Goal: Navigation & Orientation: Find specific page/section

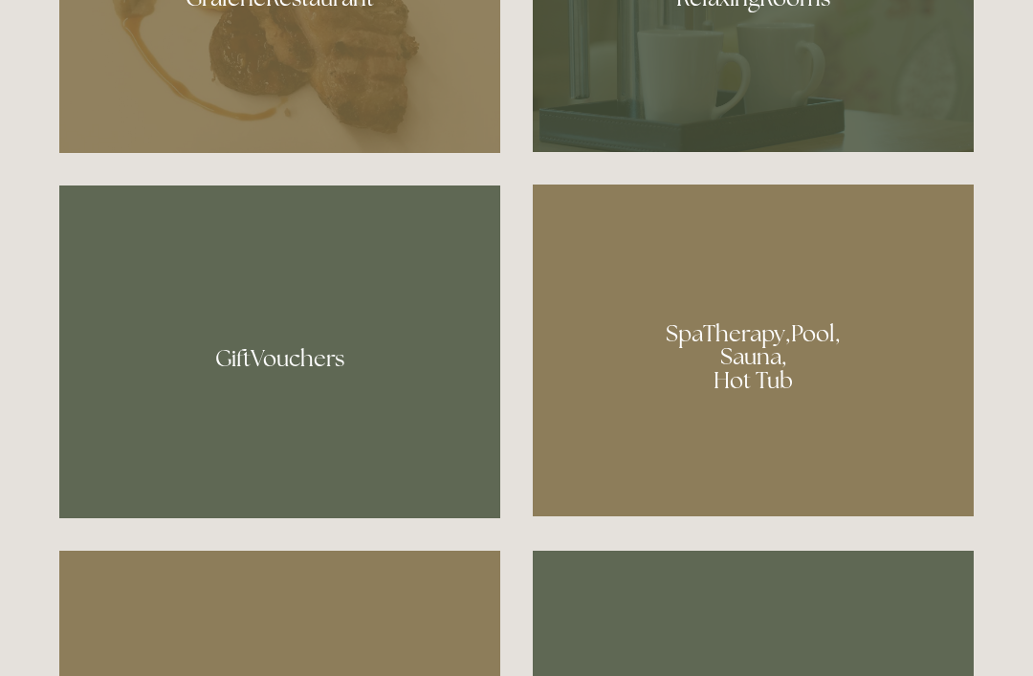
scroll to position [1322, 0]
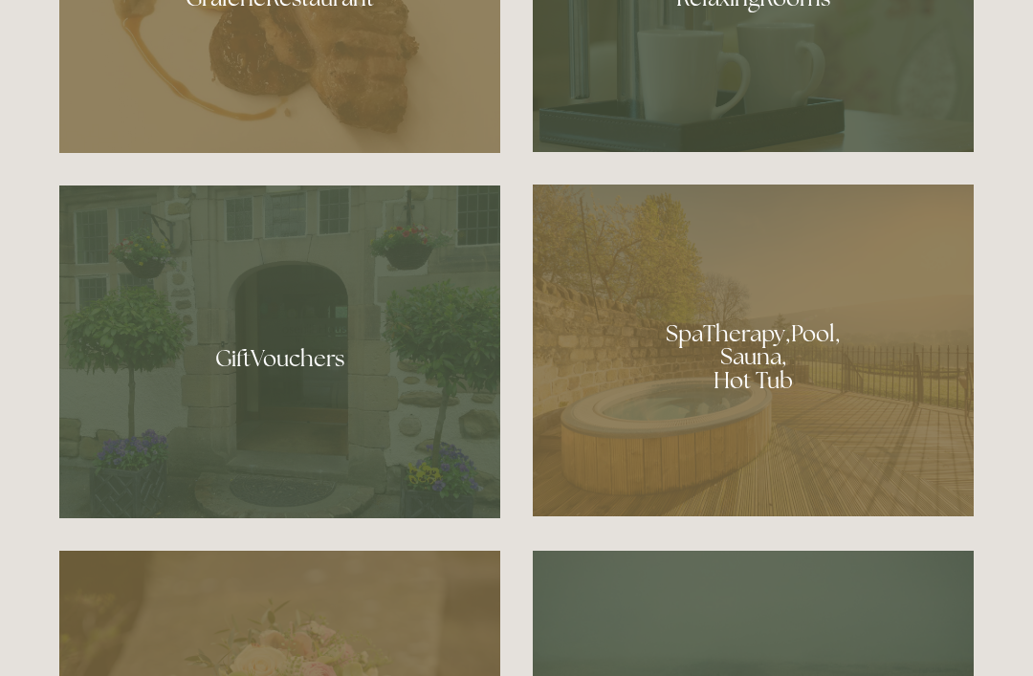
click at [808, 406] on div at bounding box center [753, 351] width 441 height 332
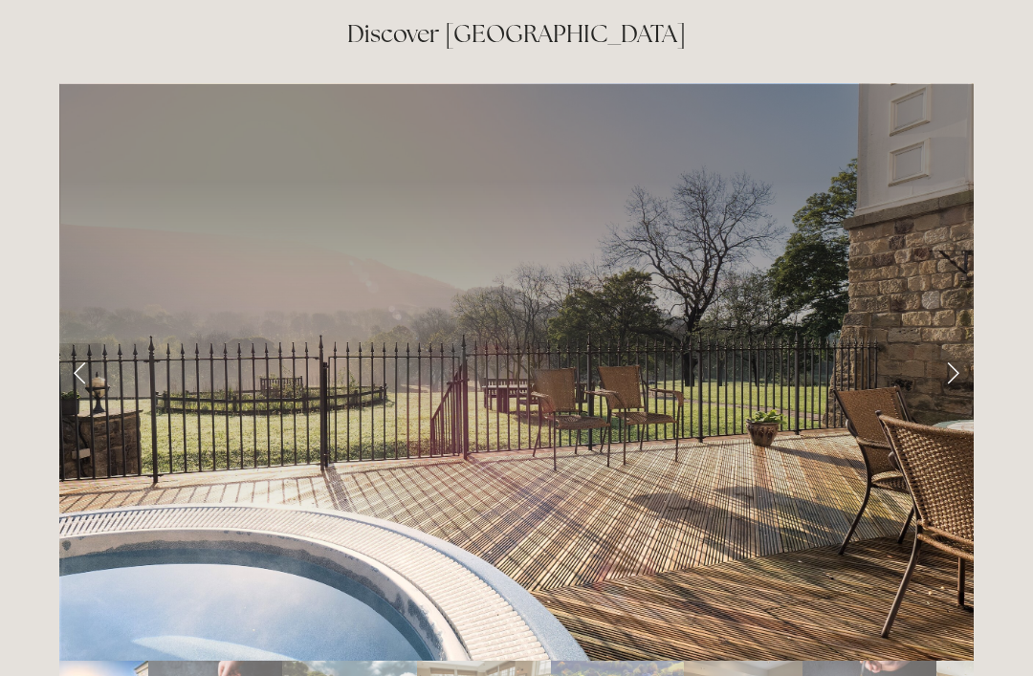
scroll to position [3093, 0]
click at [968, 342] on link "Next Slide" at bounding box center [952, 370] width 42 height 57
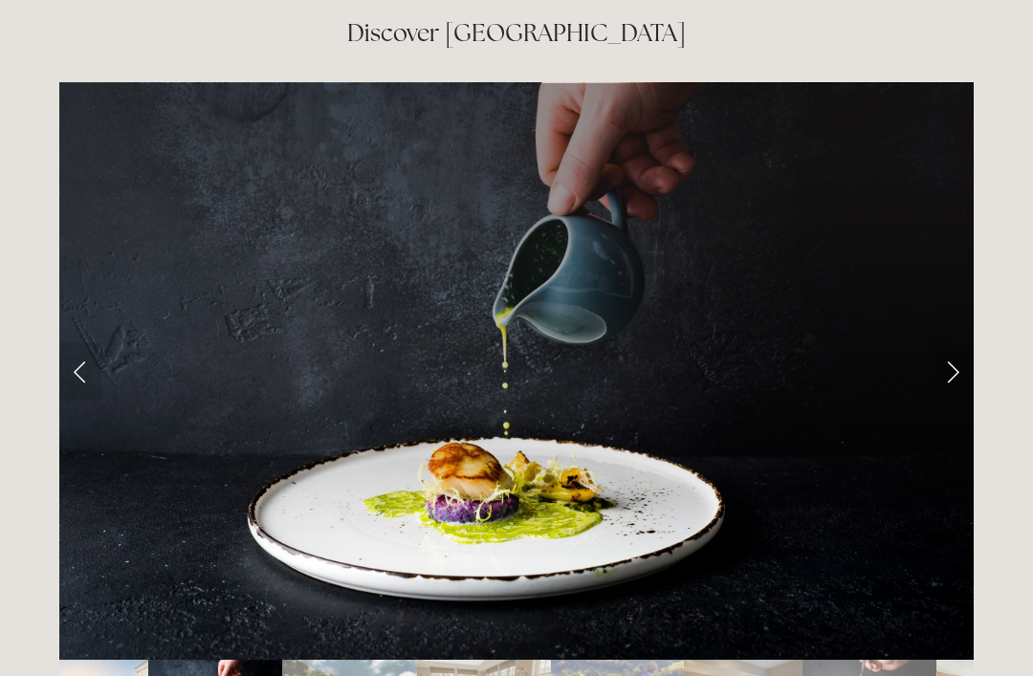
click at [967, 342] on link "Next Slide" at bounding box center [952, 370] width 42 height 57
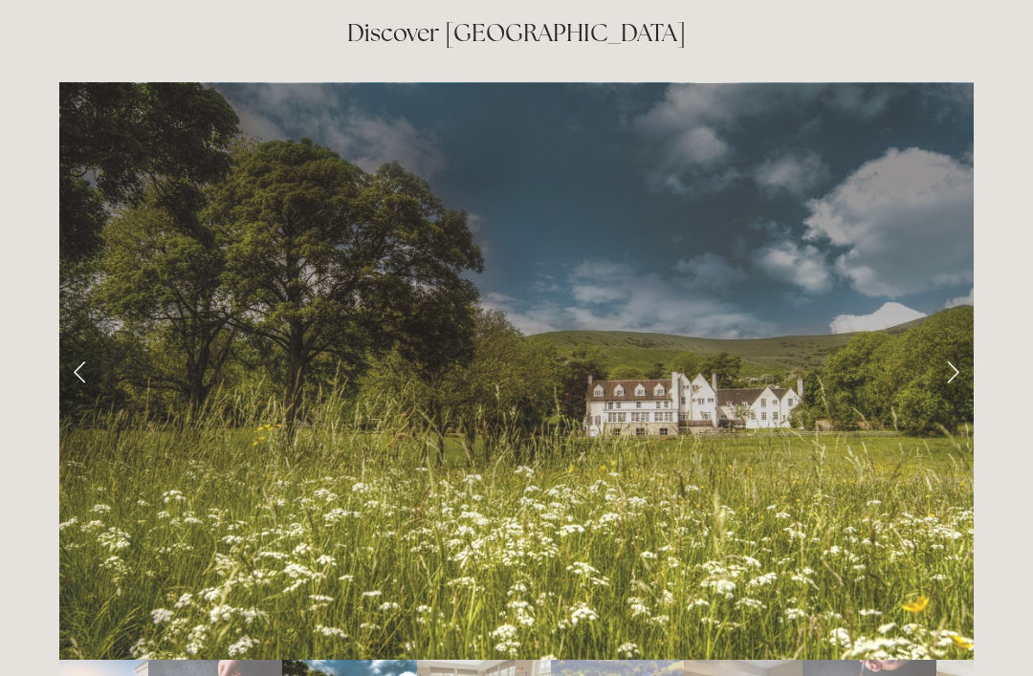
click at [965, 342] on link "Next Slide" at bounding box center [952, 370] width 42 height 57
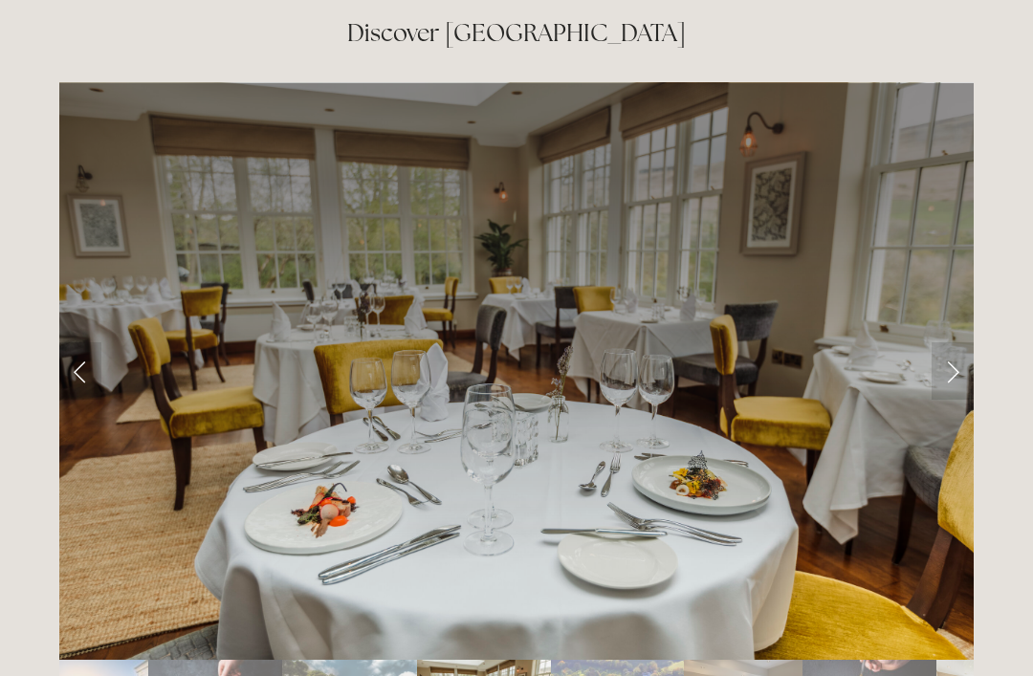
click at [961, 342] on link "Next Slide" at bounding box center [952, 370] width 42 height 57
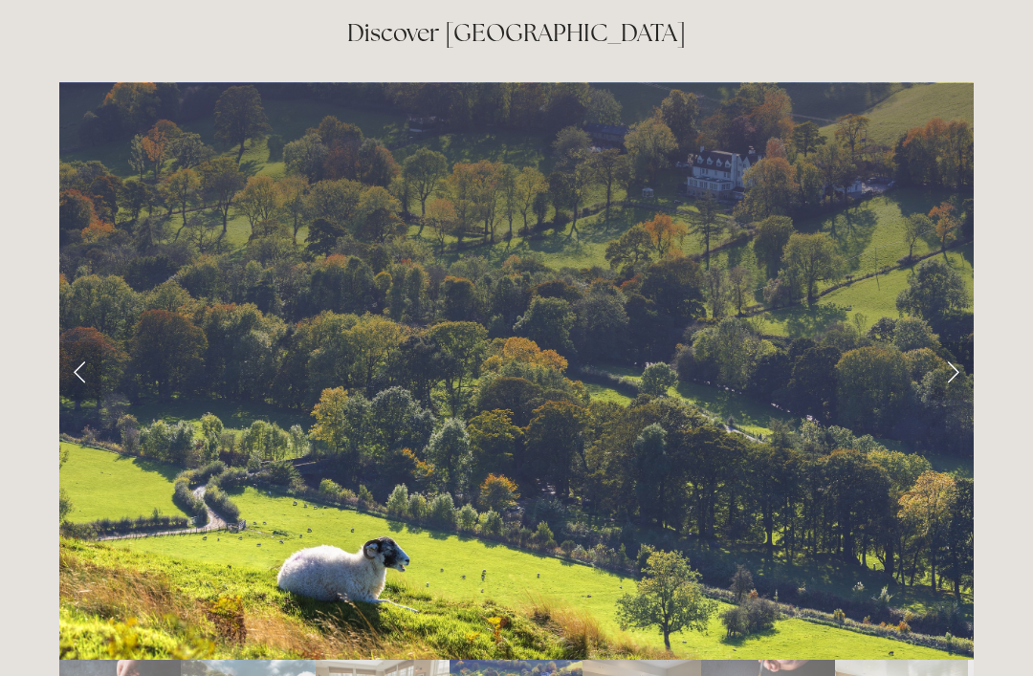
click at [960, 342] on link "Next Slide" at bounding box center [952, 370] width 42 height 57
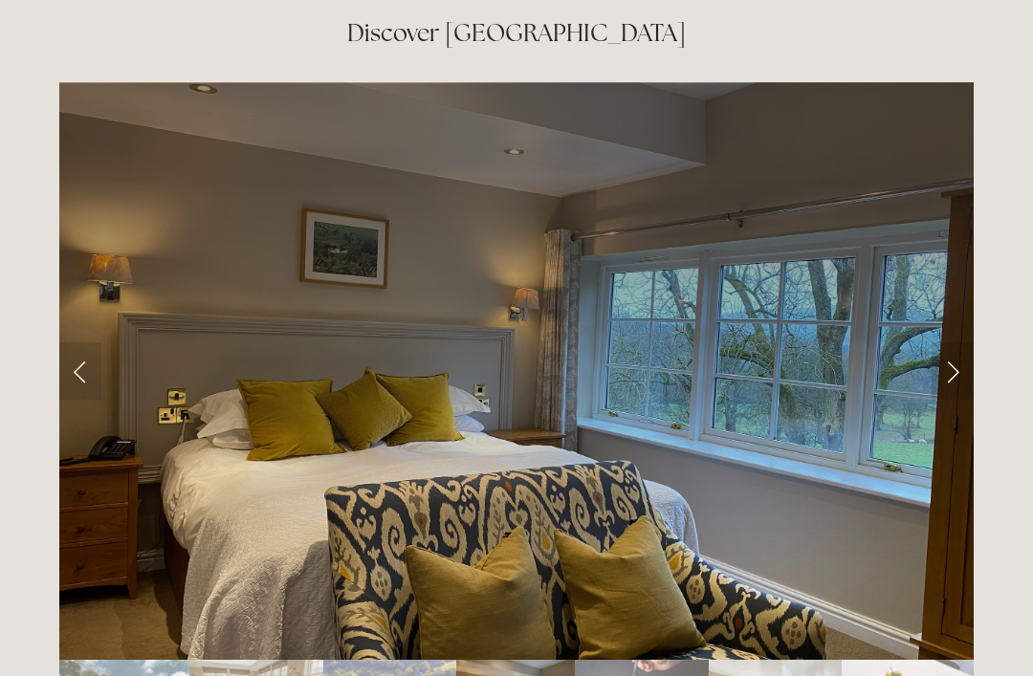
click at [969, 342] on link "Next Slide" at bounding box center [952, 370] width 42 height 57
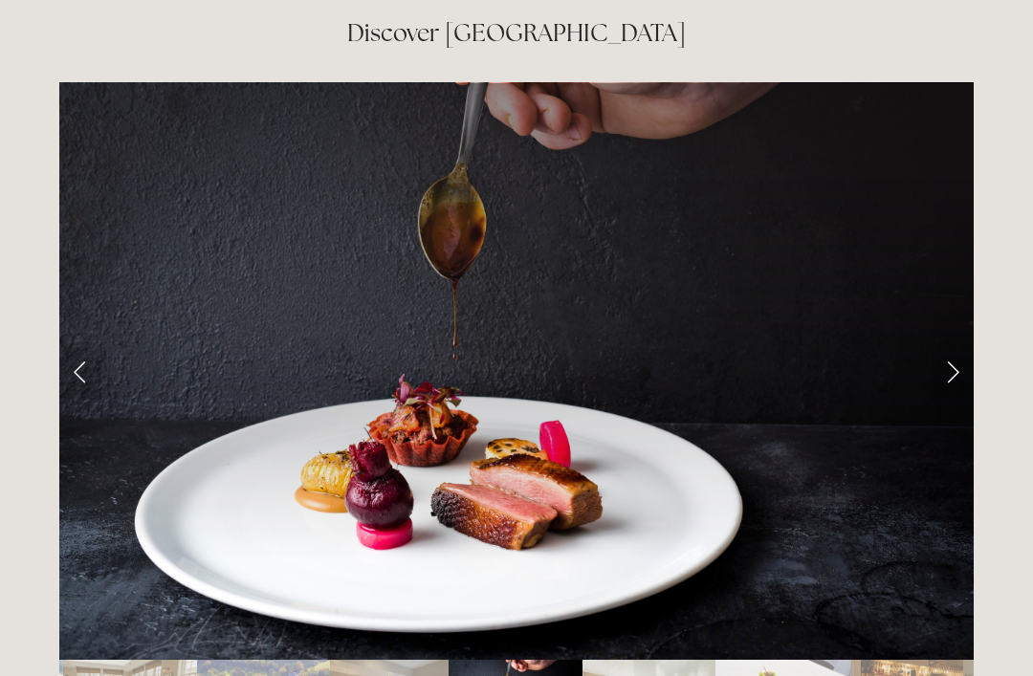
click at [963, 342] on link "Next Slide" at bounding box center [952, 370] width 42 height 57
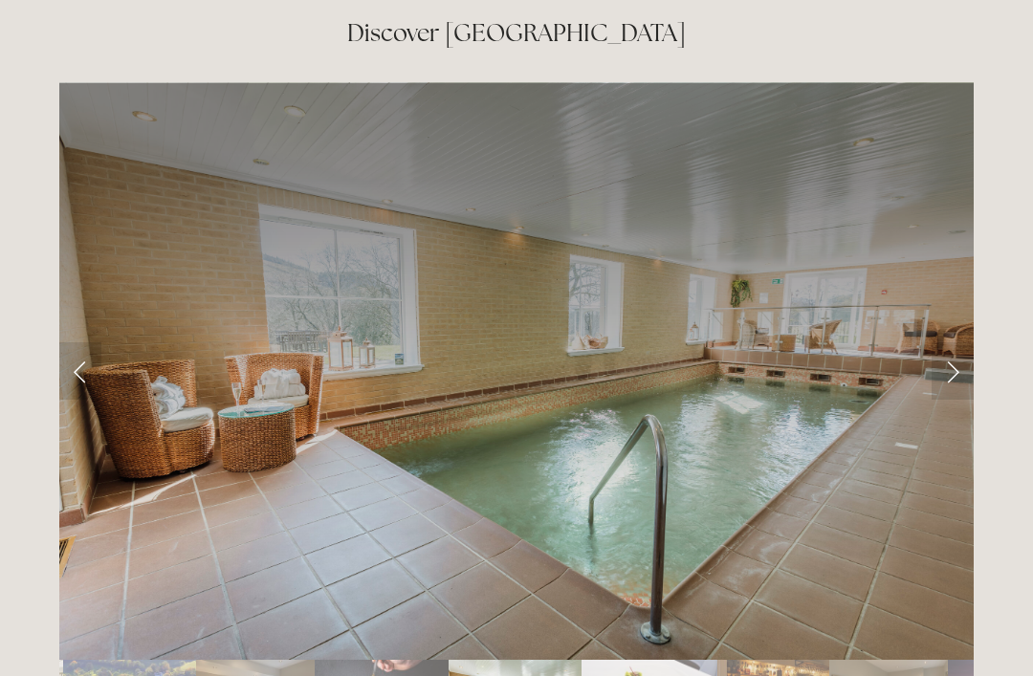
click at [962, 342] on link "Next Slide" at bounding box center [952, 370] width 42 height 57
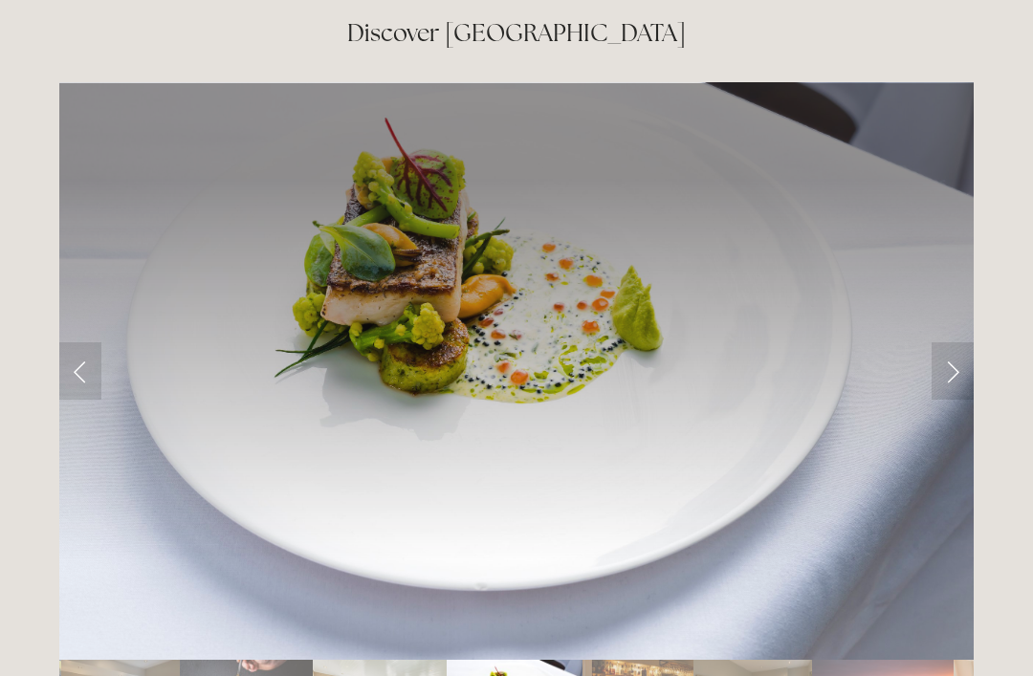
click at [971, 342] on link "Next Slide" at bounding box center [952, 370] width 42 height 57
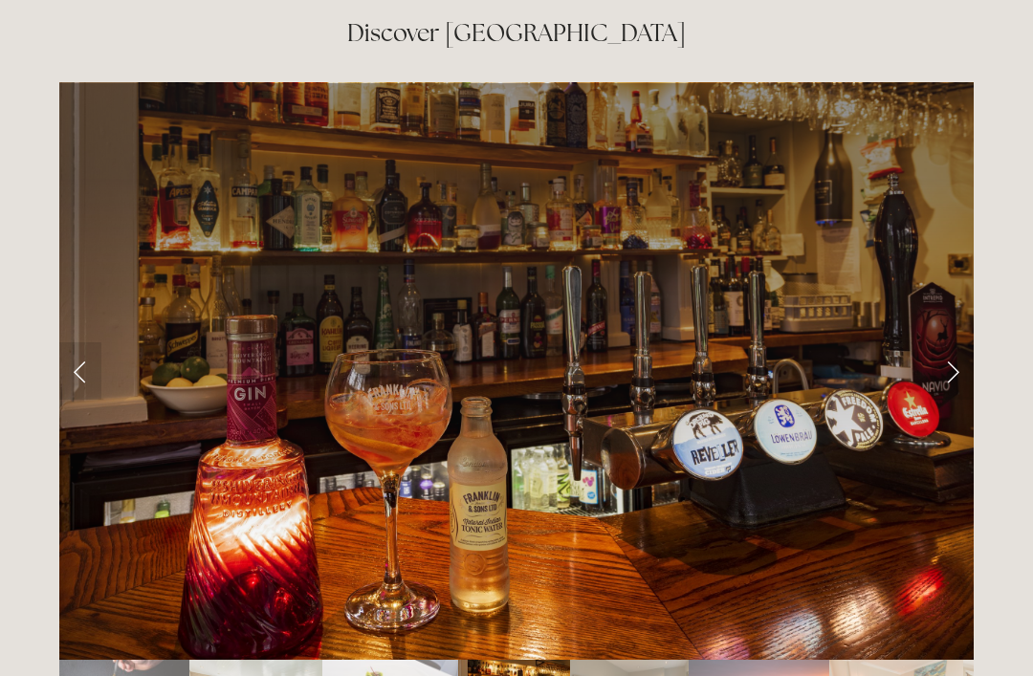
click at [968, 342] on link "Next Slide" at bounding box center [952, 370] width 42 height 57
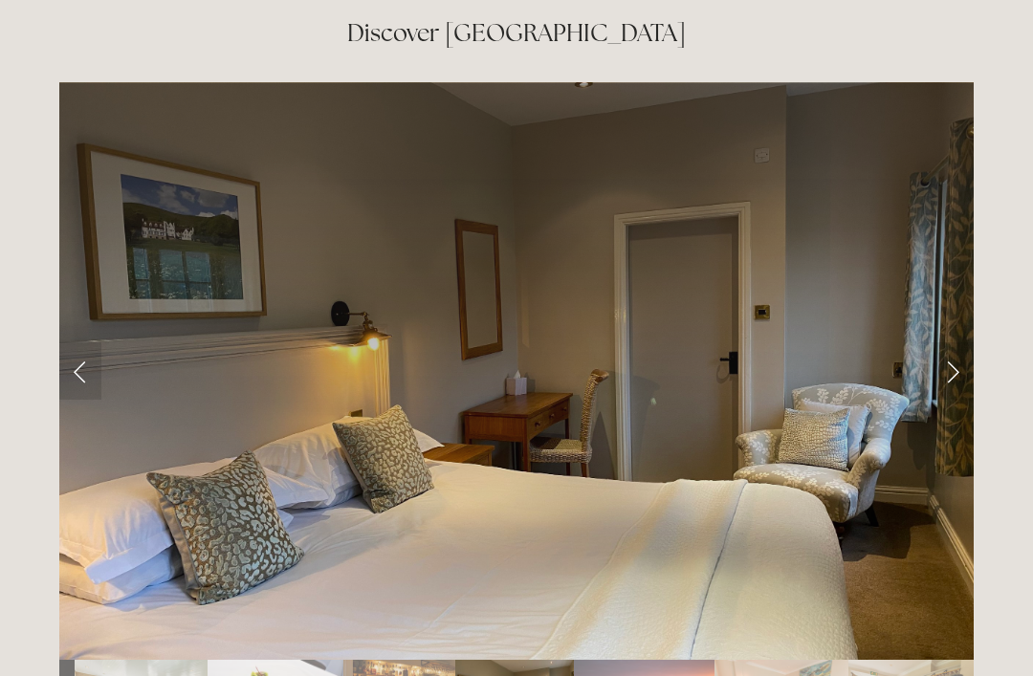
click at [972, 342] on link "Next Slide" at bounding box center [952, 370] width 42 height 57
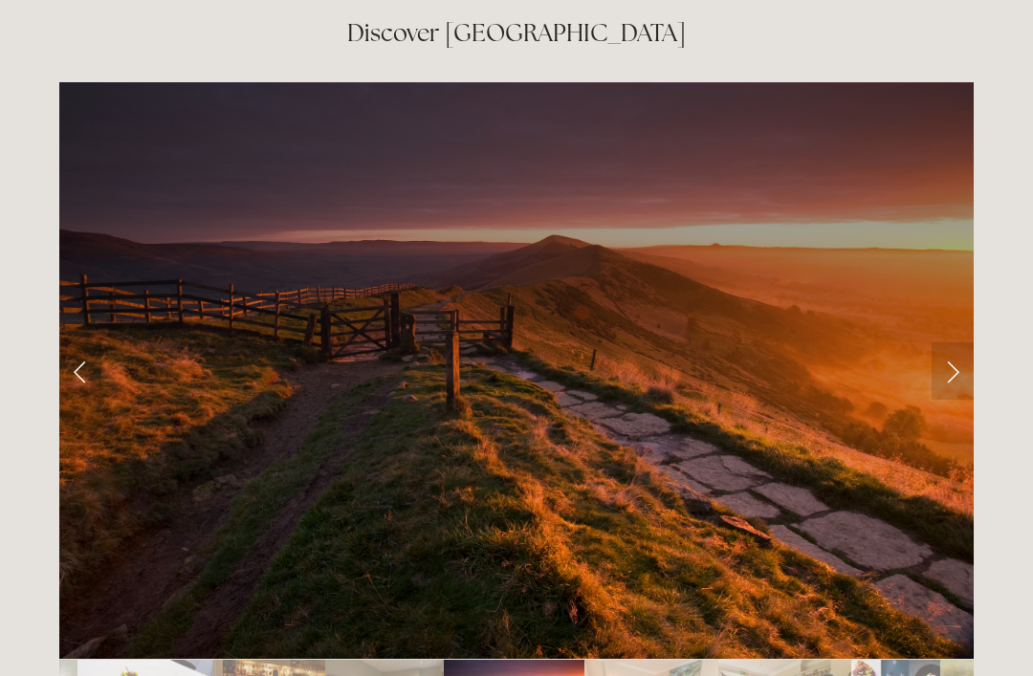
click at [966, 342] on link "Next Slide" at bounding box center [952, 370] width 42 height 57
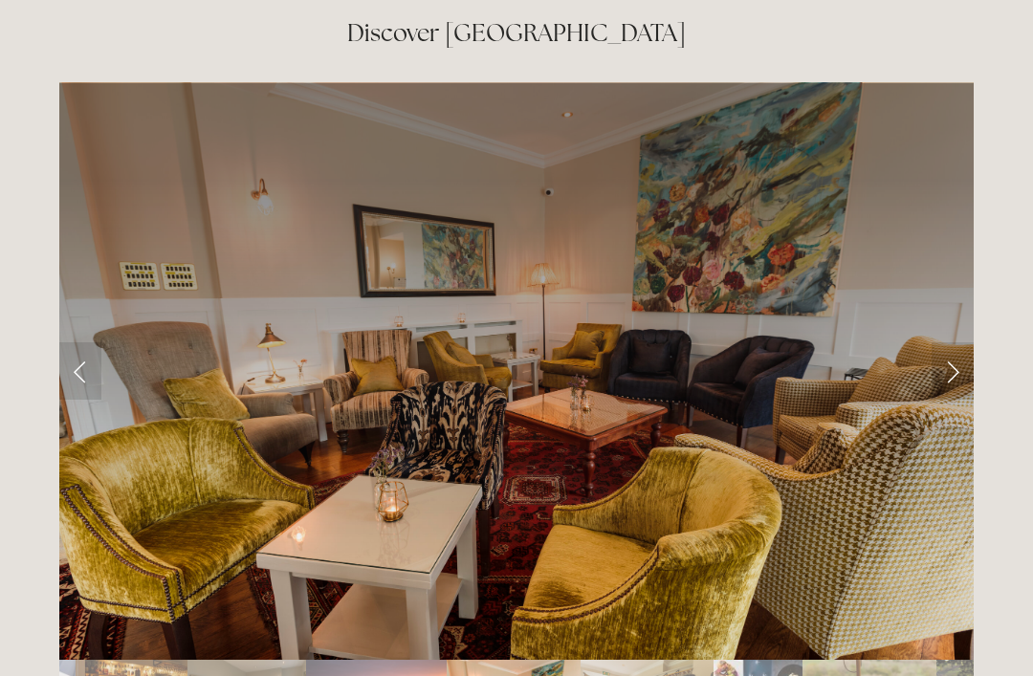
click at [957, 342] on link "Next Slide" at bounding box center [952, 370] width 42 height 57
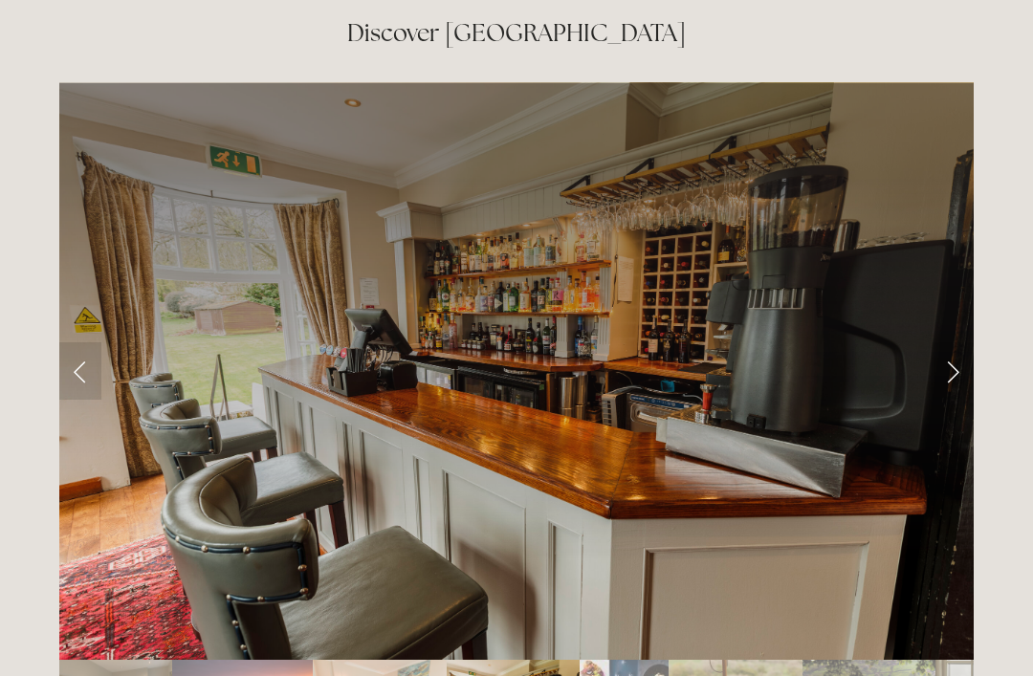
click at [962, 342] on link "Next Slide" at bounding box center [952, 370] width 42 height 57
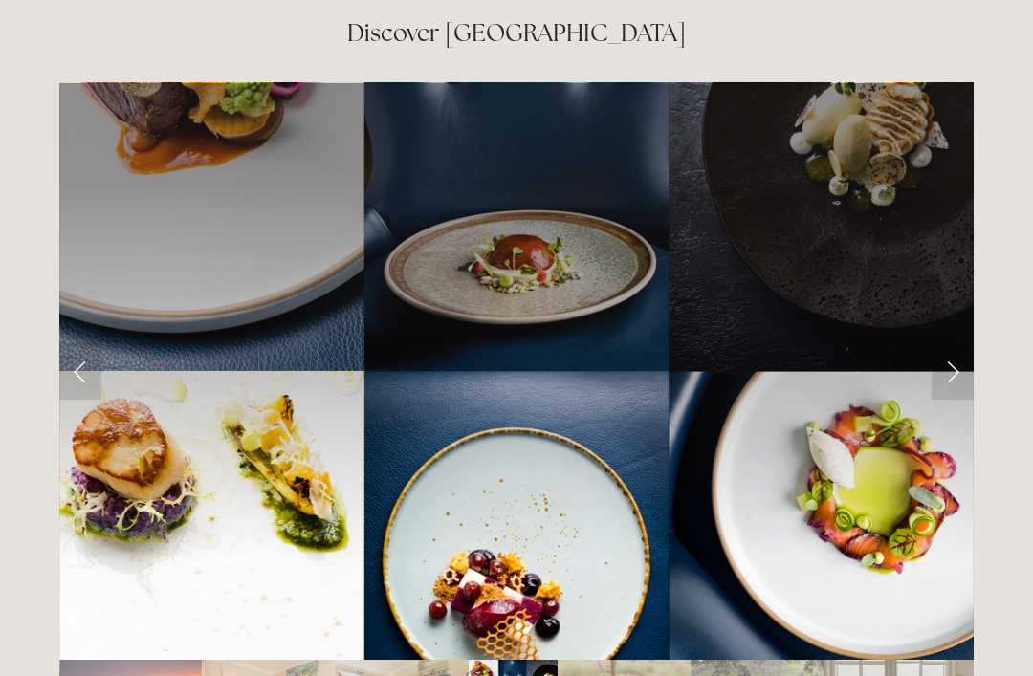
click at [964, 342] on link "Next Slide" at bounding box center [952, 370] width 42 height 57
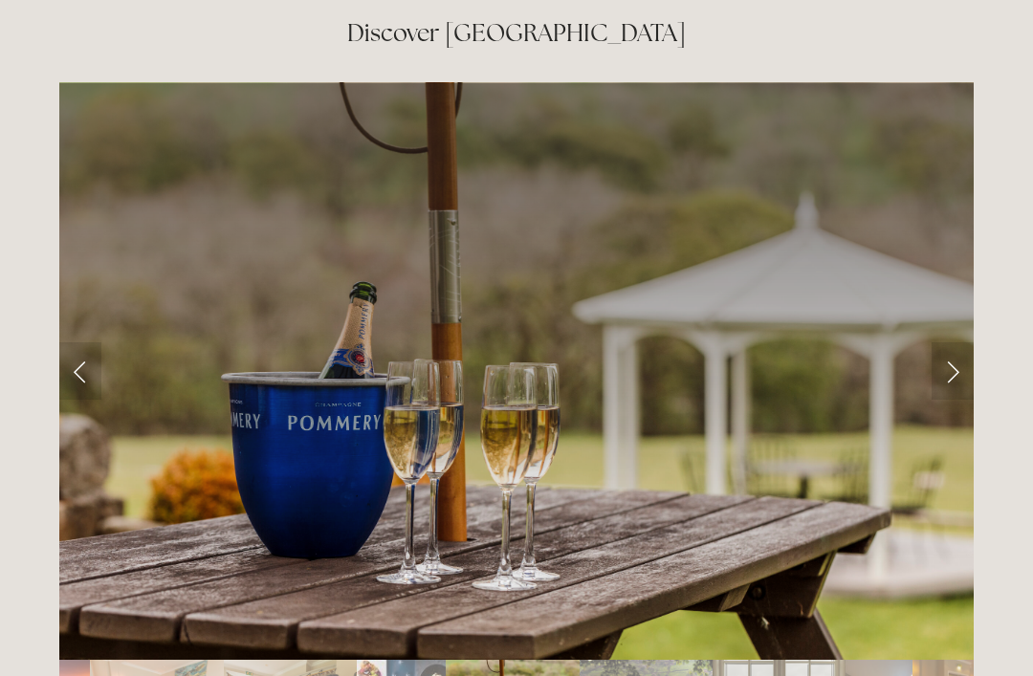
click at [967, 342] on link "Next Slide" at bounding box center [952, 370] width 42 height 57
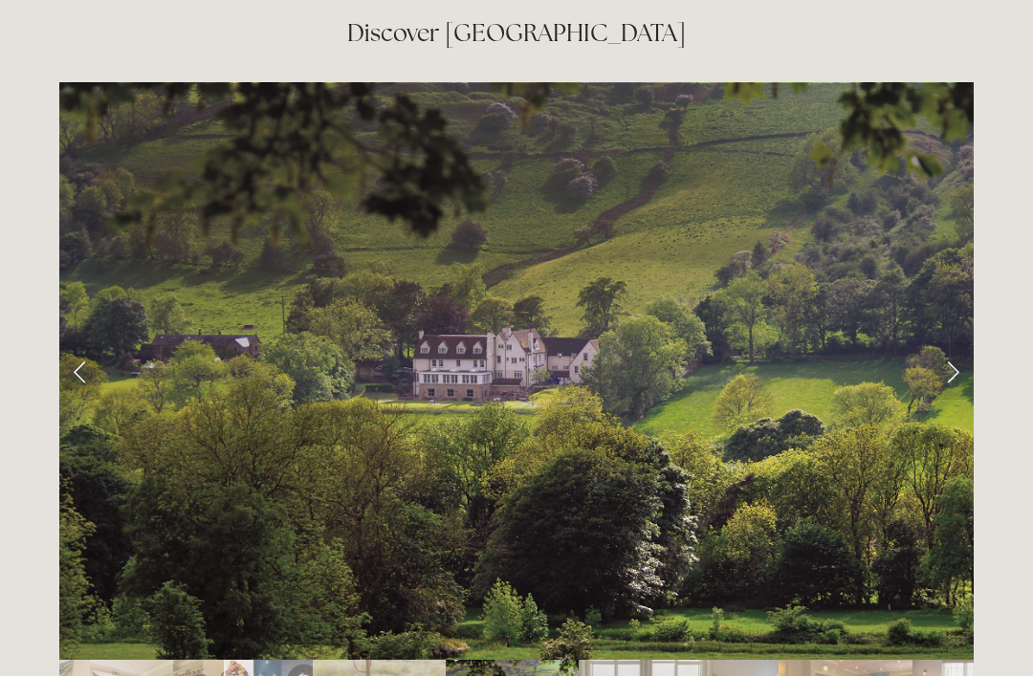
click at [966, 342] on link "Next Slide" at bounding box center [952, 370] width 42 height 57
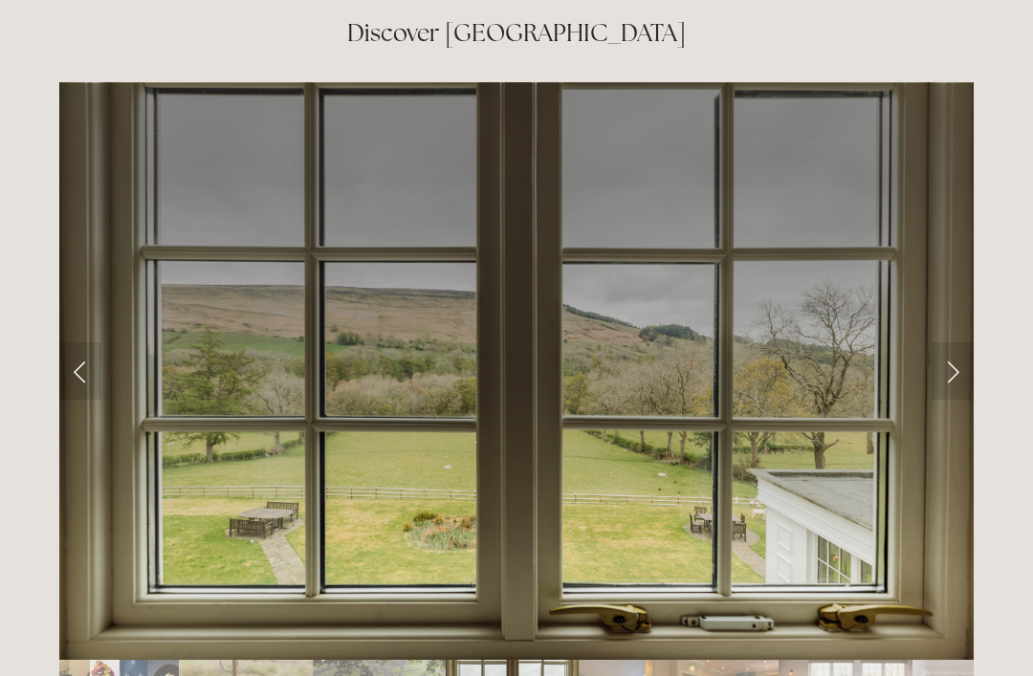
click at [963, 342] on link "Next Slide" at bounding box center [952, 370] width 42 height 57
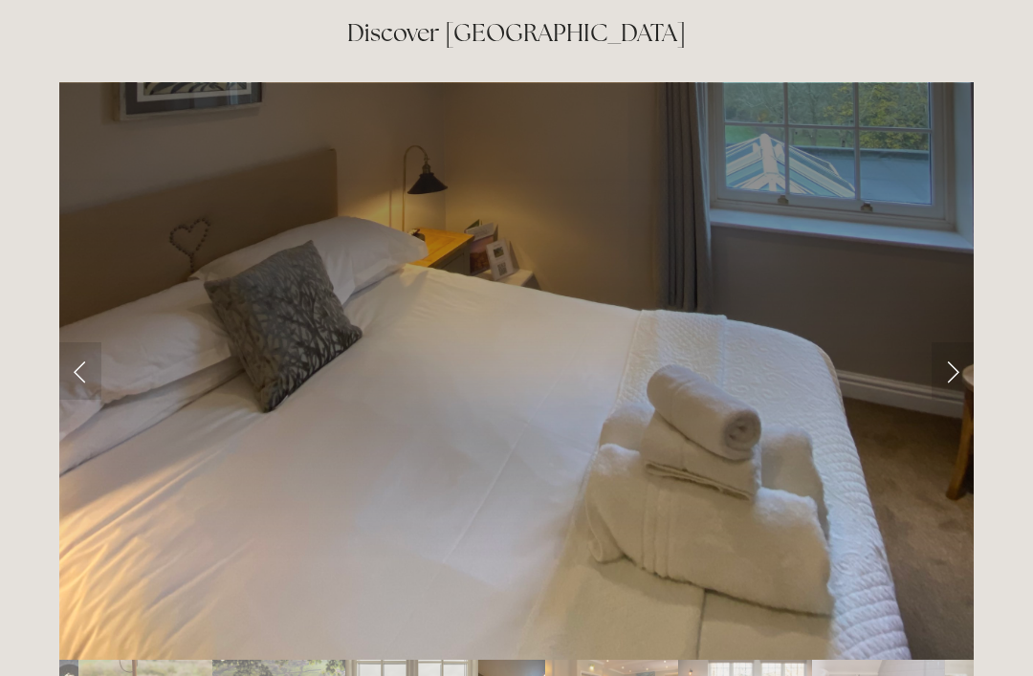
click at [964, 342] on link "Next Slide" at bounding box center [952, 370] width 42 height 57
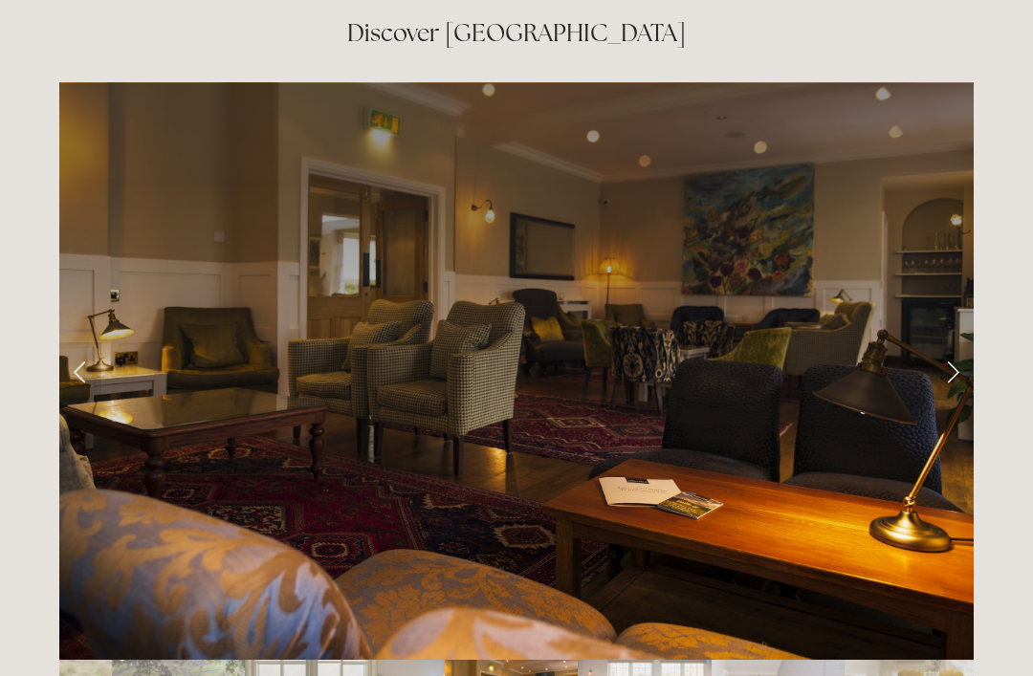
click at [962, 342] on link "Next Slide" at bounding box center [952, 370] width 42 height 57
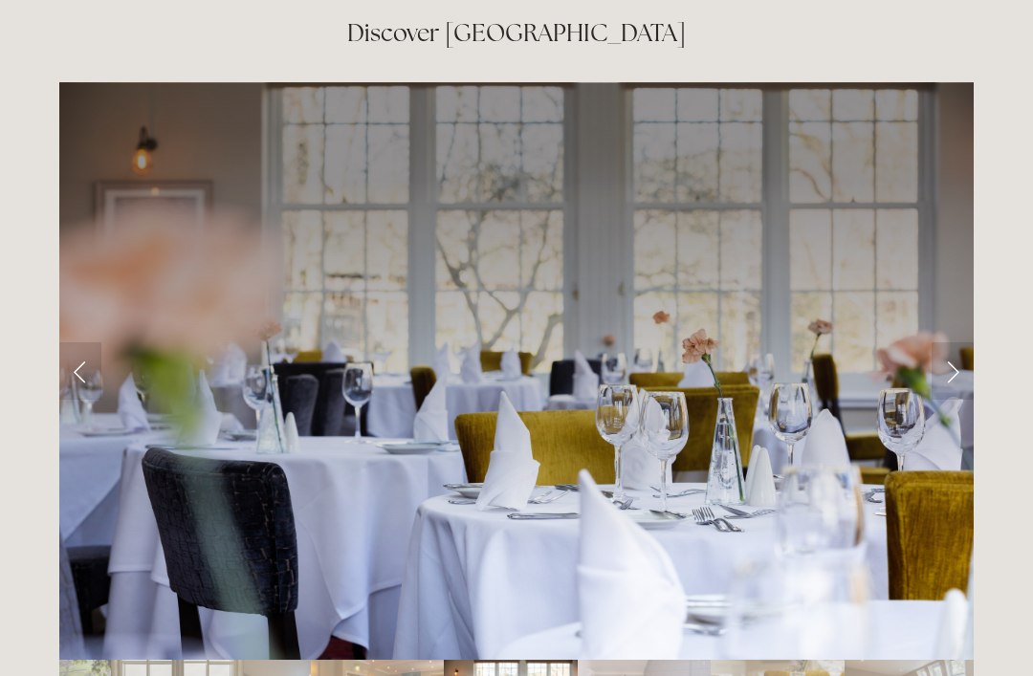
click at [960, 342] on link "Next Slide" at bounding box center [952, 370] width 42 height 57
click at [962, 342] on link "Next Slide" at bounding box center [952, 370] width 42 height 57
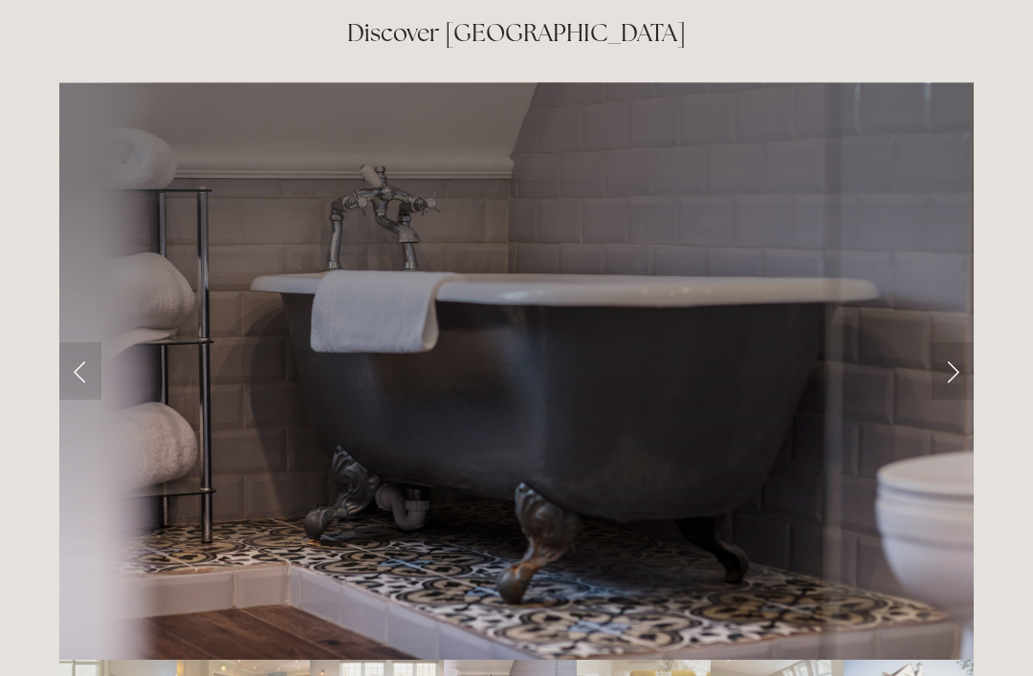
click at [965, 342] on link "Next Slide" at bounding box center [952, 370] width 42 height 57
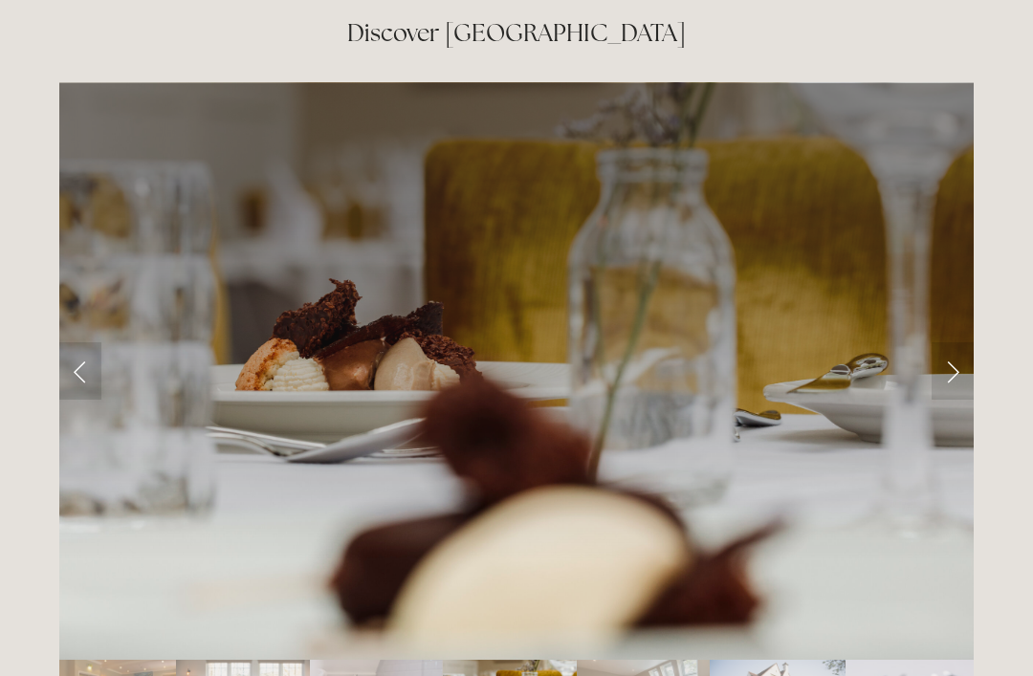
click at [967, 342] on link "Next Slide" at bounding box center [952, 370] width 42 height 57
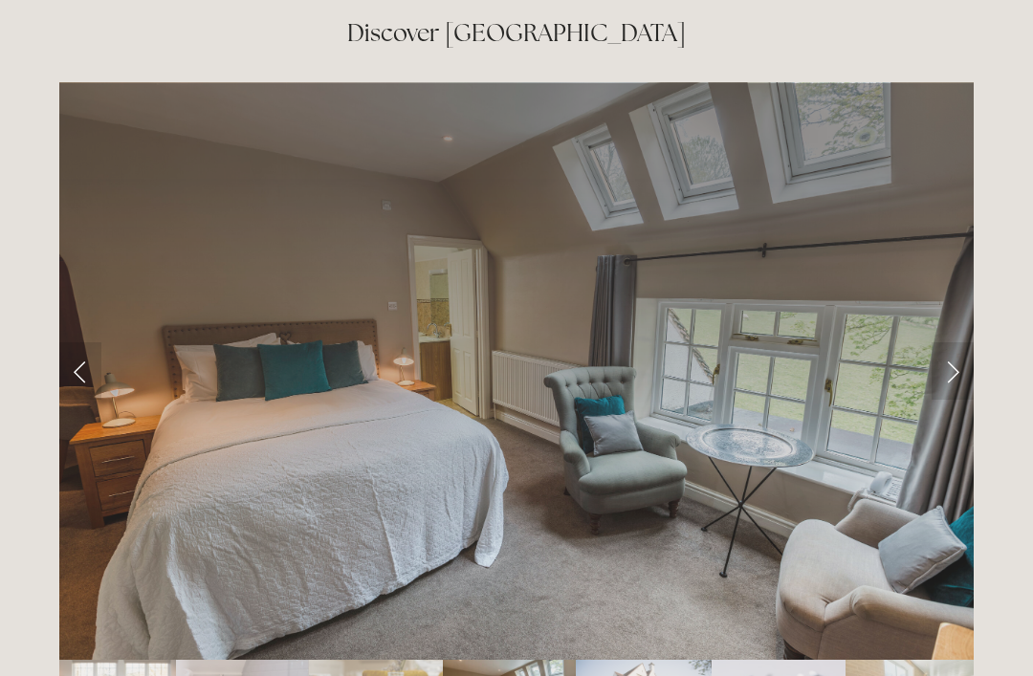
click at [958, 342] on link "Next Slide" at bounding box center [952, 370] width 42 height 57
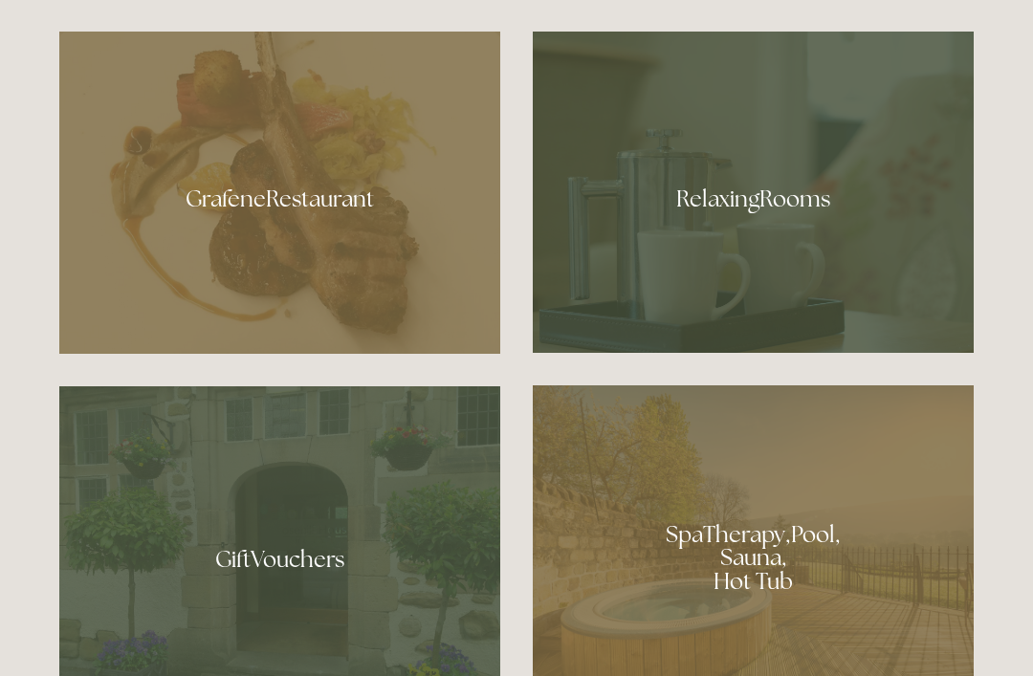
scroll to position [1122, 0]
click at [371, 200] on div at bounding box center [279, 193] width 441 height 322
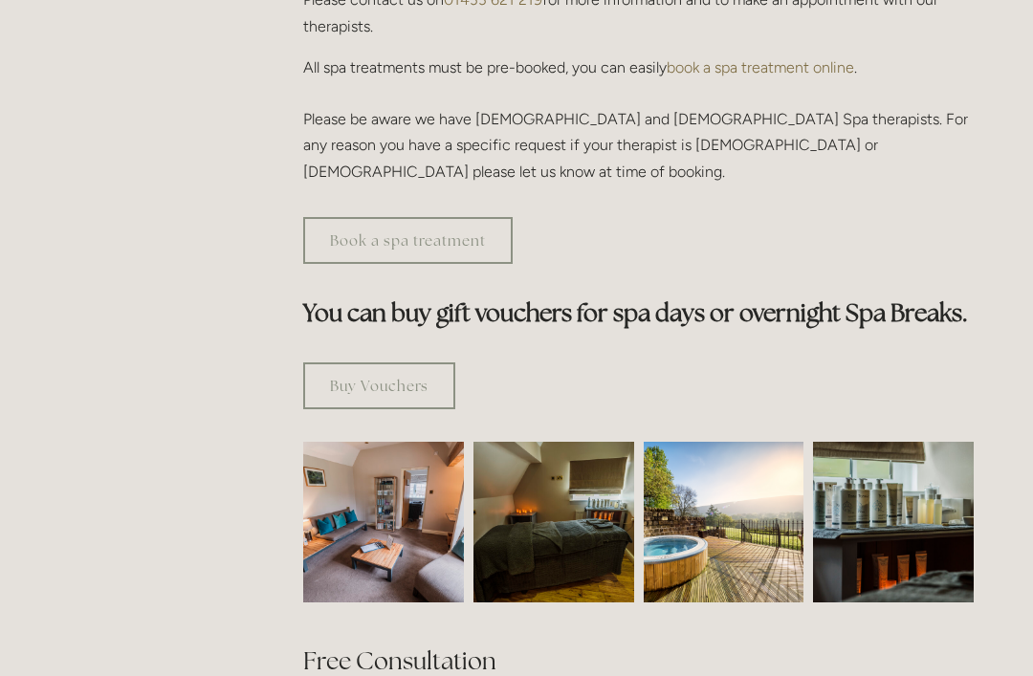
scroll to position [934, 0]
click at [746, 516] on img at bounding box center [723, 522] width 161 height 161
click at [753, 513] on img at bounding box center [723, 522] width 161 height 161
click at [742, 490] on img at bounding box center [723, 522] width 161 height 161
click at [731, 518] on img at bounding box center [723, 522] width 161 height 161
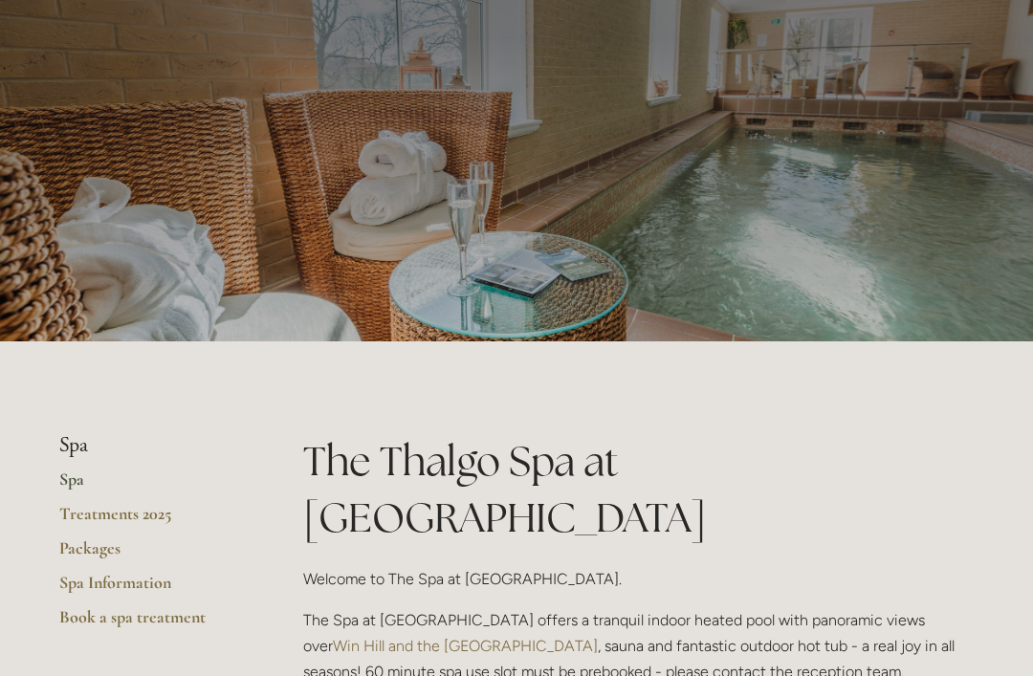
scroll to position [0, 0]
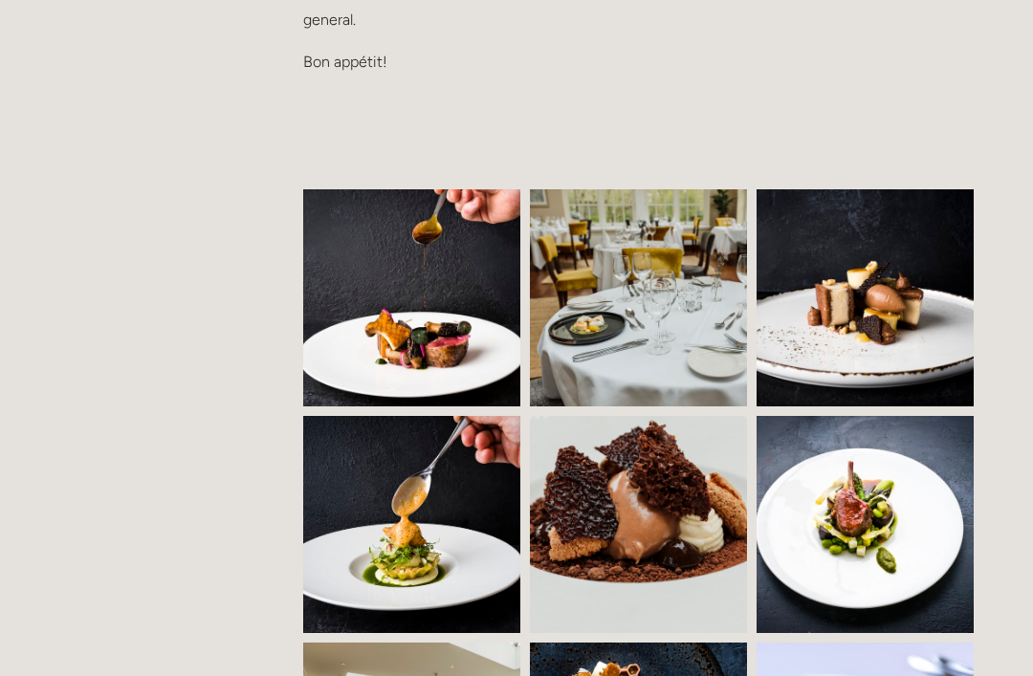
scroll to position [1199, 0]
click at [894, 316] on img at bounding box center [865, 297] width 327 height 217
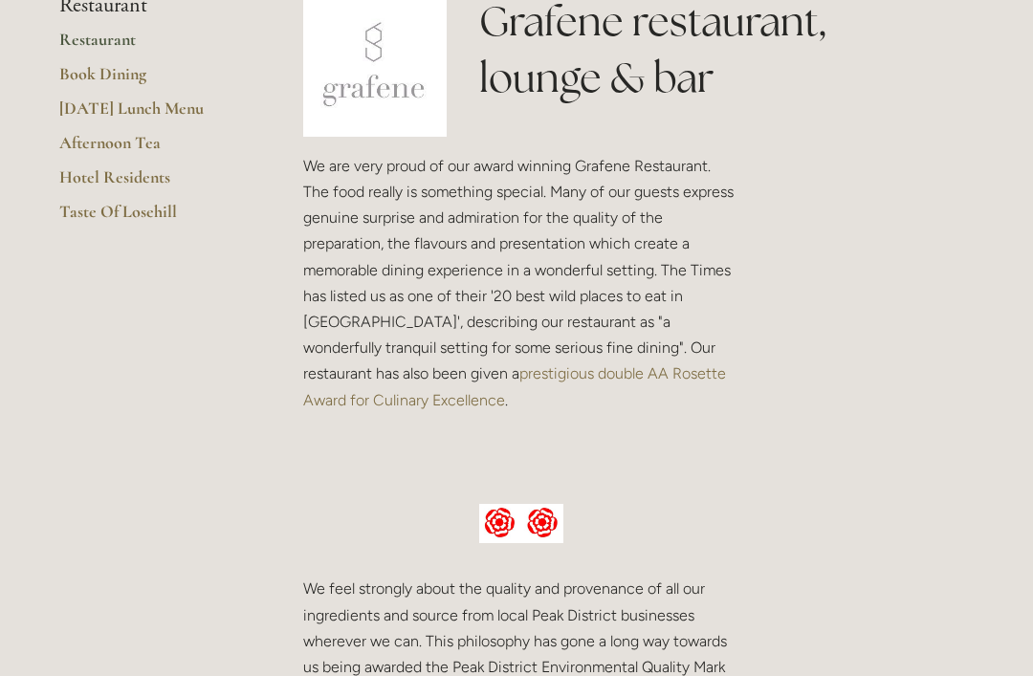
scroll to position [502, 0]
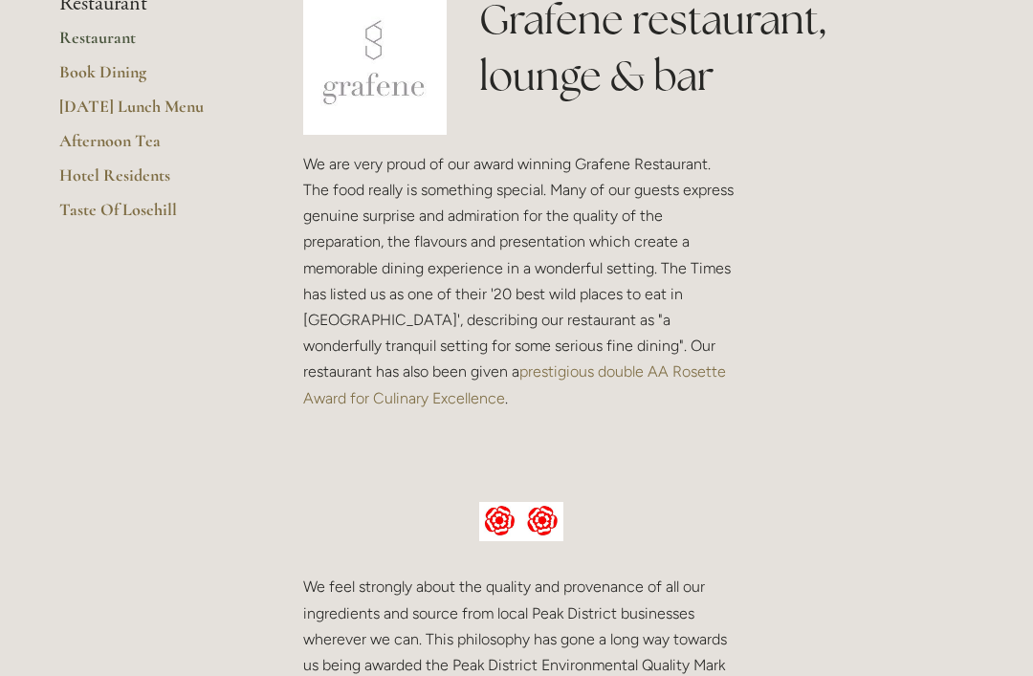
click at [98, 203] on link "Taste Of Losehill" at bounding box center [150, 216] width 183 height 34
